Goal: Transaction & Acquisition: Subscribe to service/newsletter

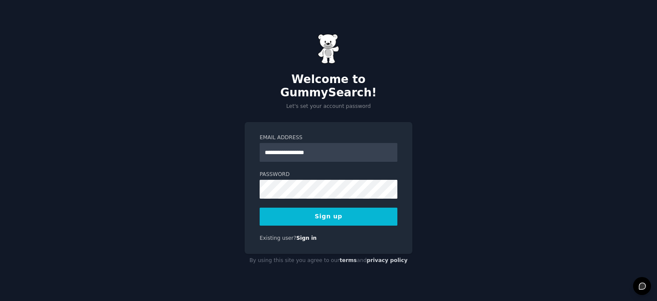
type input "**********"
click at [331, 208] on button "Sign up" at bounding box center [329, 216] width 138 height 18
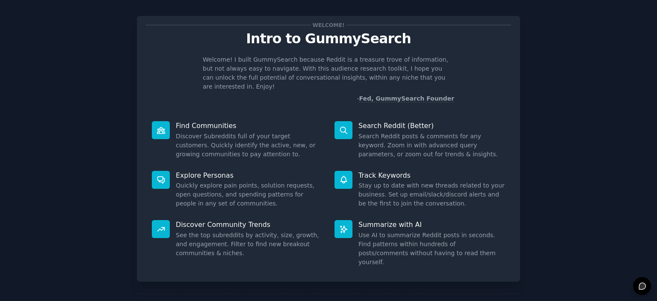
scroll to position [34, 0]
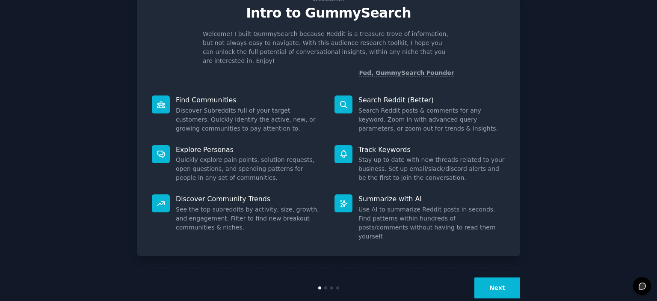
click at [500, 277] on button "Next" at bounding box center [497, 287] width 46 height 21
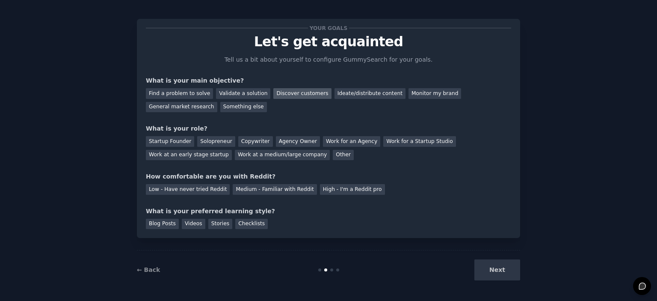
click at [292, 93] on div "Discover customers" at bounding box center [302, 93] width 58 height 11
click at [216, 142] on div "Solopreneur" at bounding box center [216, 141] width 38 height 11
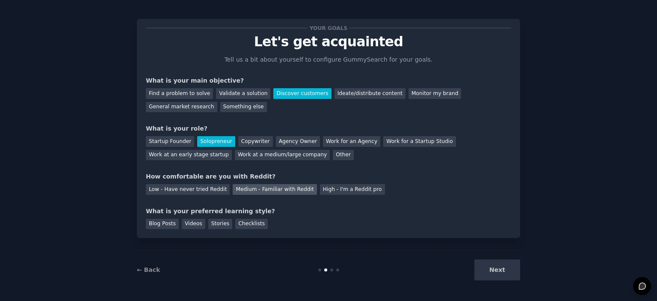
click at [269, 189] on div "Medium - Familiar with Reddit" at bounding box center [275, 189] width 84 height 11
click at [162, 222] on div "Blog Posts" at bounding box center [162, 224] width 33 height 11
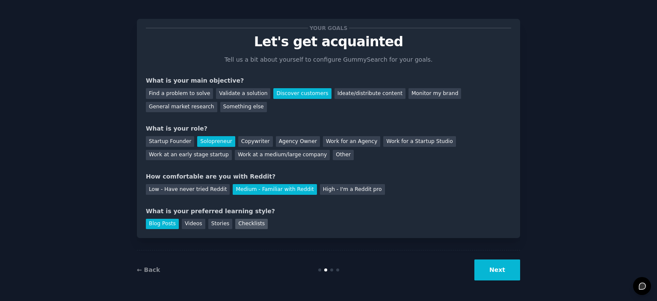
click at [244, 222] on div "Checklists" at bounding box center [251, 224] width 32 height 11
click at [160, 226] on div "Blog Posts" at bounding box center [162, 224] width 33 height 11
click at [493, 268] on button "Next" at bounding box center [497, 269] width 46 height 21
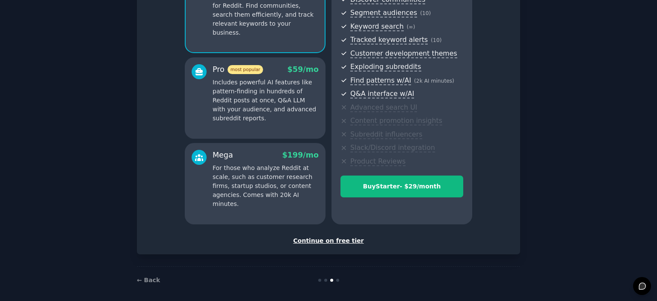
scroll to position [109, 0]
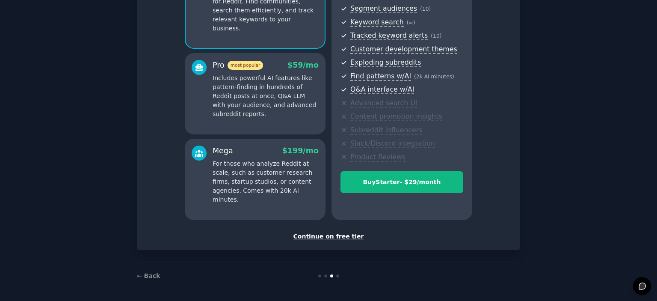
click at [334, 237] on div "Continue on free tier" at bounding box center [328, 236] width 365 height 9
